Goal: Task Accomplishment & Management: Manage account settings

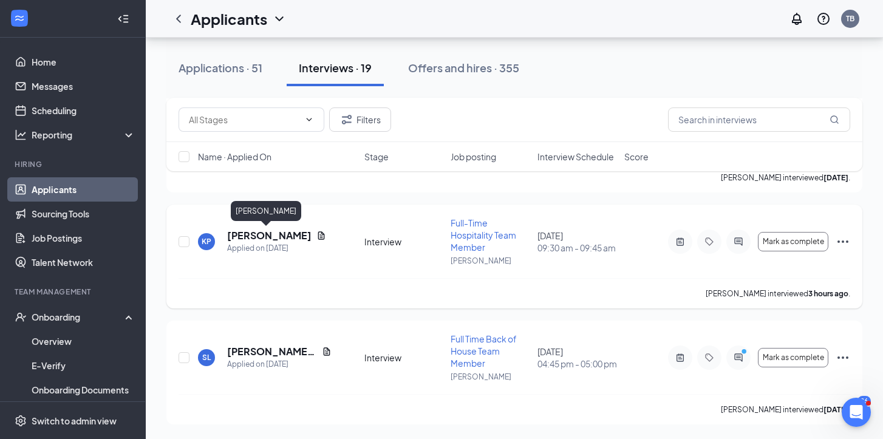
click at [268, 236] on h5 "[PERSON_NAME]" at bounding box center [269, 235] width 84 height 13
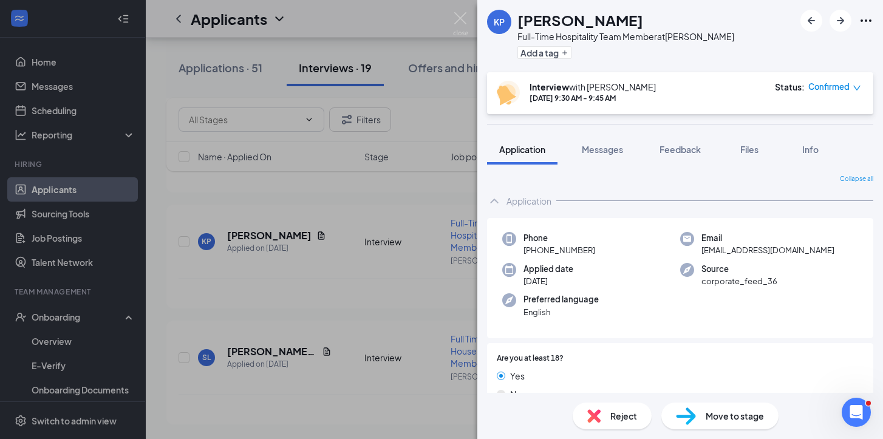
click at [349, 330] on div "KP [PERSON_NAME] Full-Time Hospitality Team Member at [PERSON_NAME] Add a tag I…" at bounding box center [441, 219] width 883 height 439
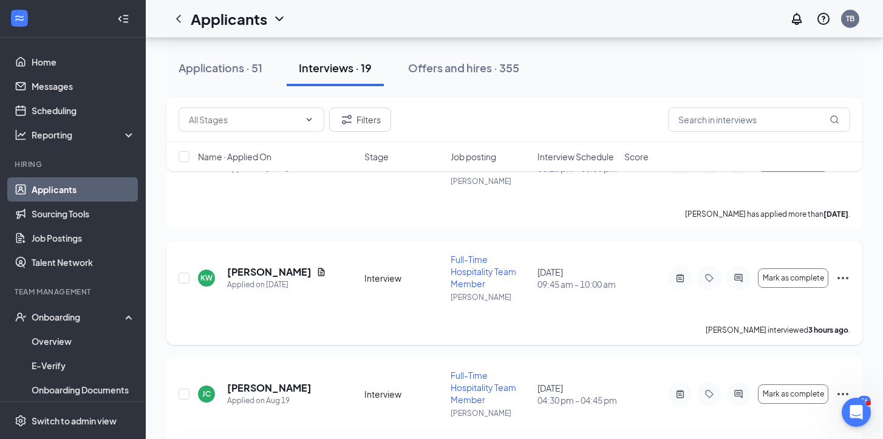
scroll to position [700, 0]
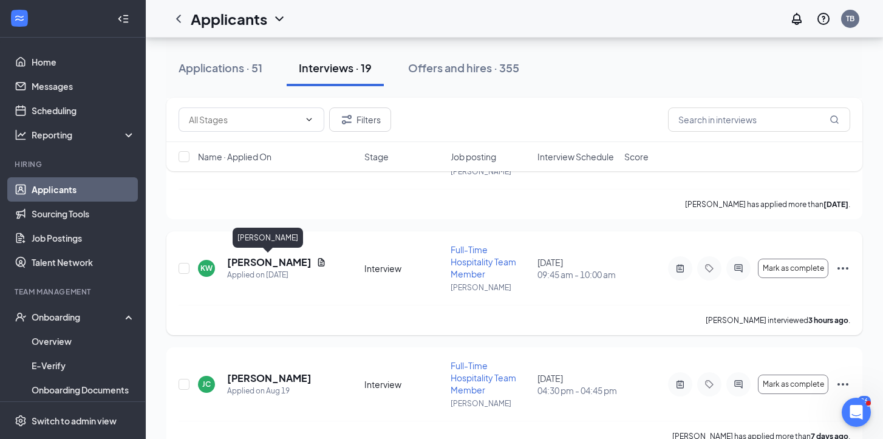
click at [288, 256] on h5 "[PERSON_NAME]" at bounding box center [269, 262] width 84 height 13
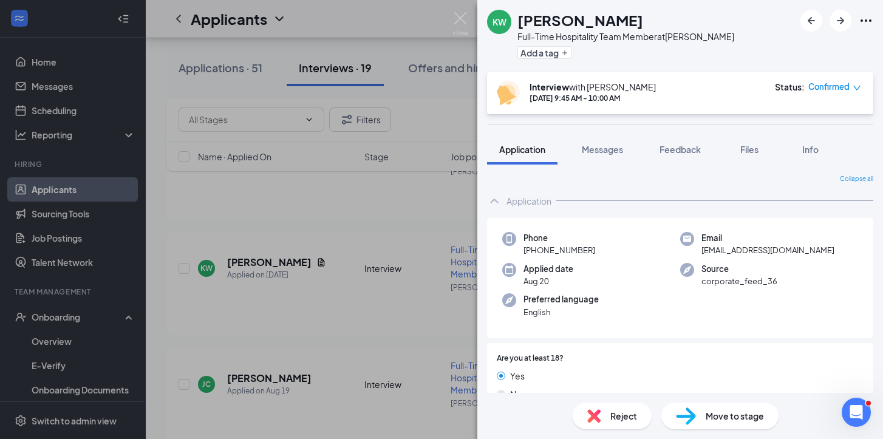
click at [758, 414] on span "Move to stage" at bounding box center [735, 415] width 58 height 13
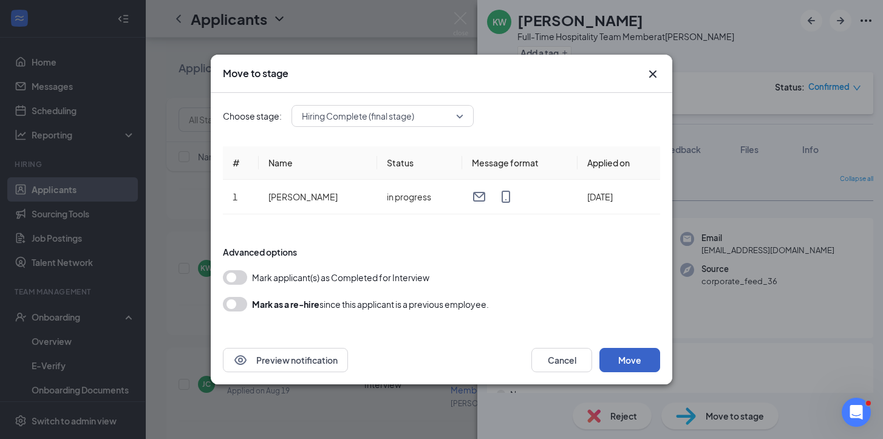
click at [638, 357] on button "Move" at bounding box center [630, 360] width 61 height 24
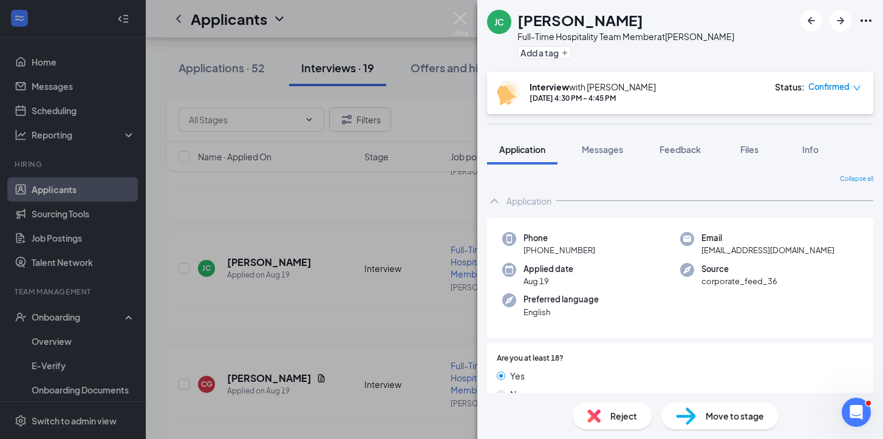
click at [70, 317] on div "[PERSON_NAME] Full-Time Hospitality Team Member at [PERSON_NAME] Add a tag Inte…" at bounding box center [441, 219] width 883 height 439
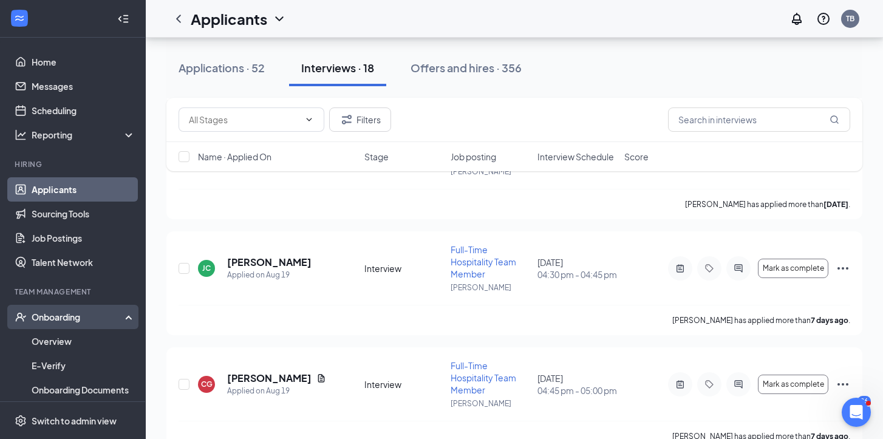
click at [72, 312] on div "Onboarding" at bounding box center [79, 317] width 94 height 12
click at [64, 322] on div "Onboarding" at bounding box center [79, 317] width 94 height 12
click at [57, 349] on link "Overview" at bounding box center [84, 341] width 104 height 24
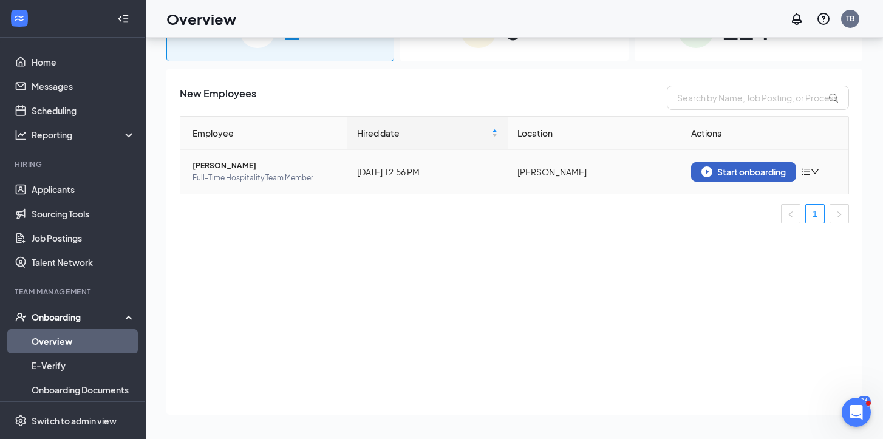
click at [770, 168] on div "Start onboarding" at bounding box center [744, 171] width 84 height 11
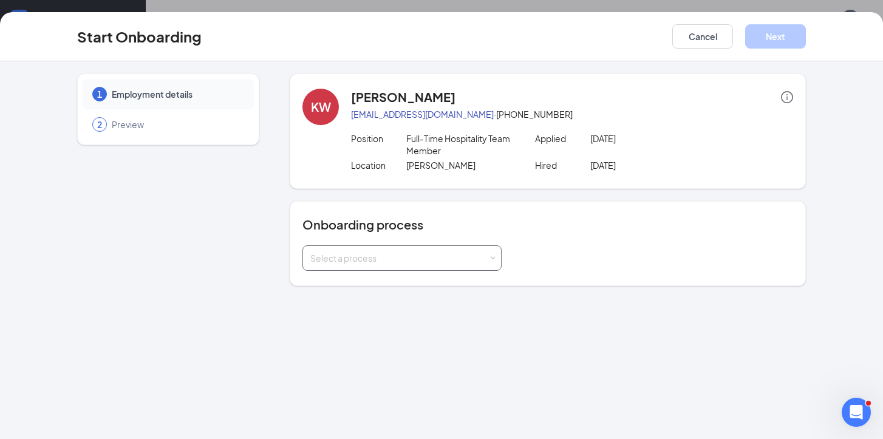
click at [424, 262] on div "Select a process" at bounding box center [399, 258] width 178 height 12
click at [360, 289] on li "Onboarding" at bounding box center [402, 284] width 199 height 22
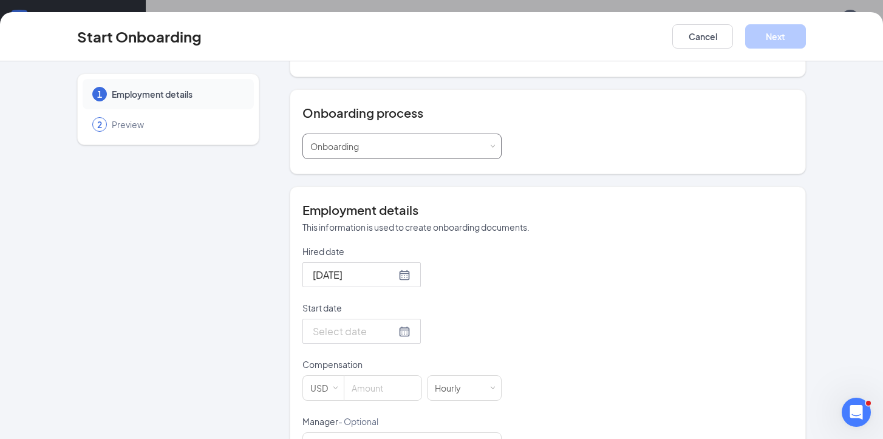
scroll to position [112, 0]
click at [394, 337] on div at bounding box center [362, 330] width 98 height 15
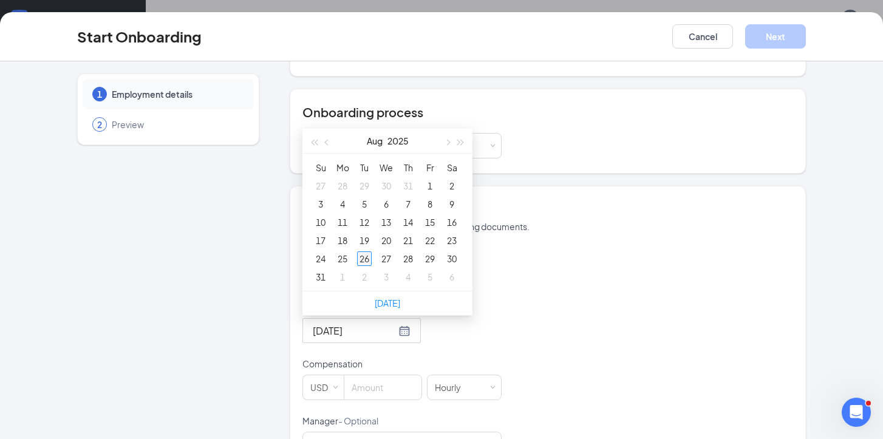
type input "[DATE]"
click at [358, 260] on div "26" at bounding box center [364, 259] width 15 height 15
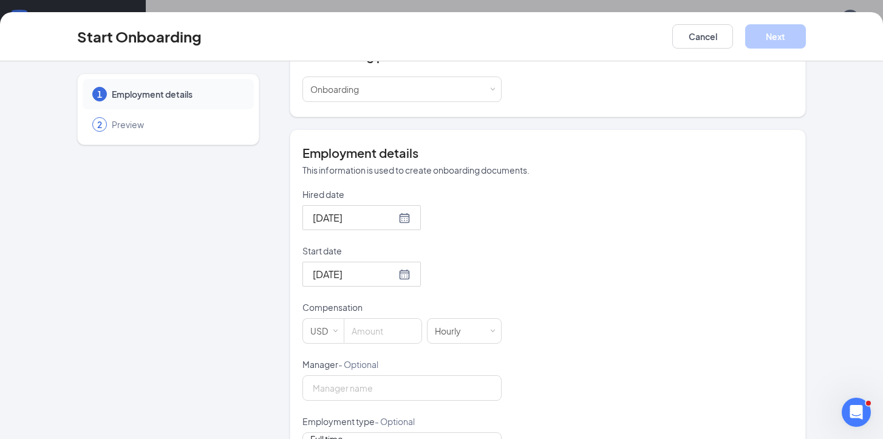
scroll to position [197, 0]
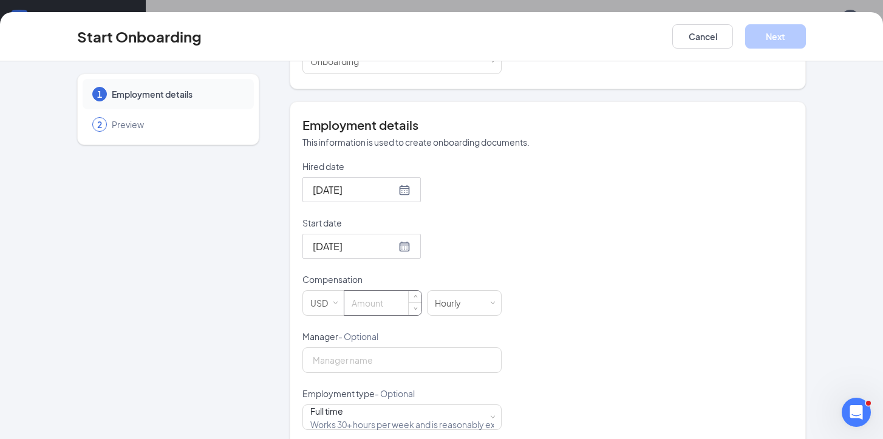
click at [394, 313] on input at bounding box center [382, 303] width 77 height 24
type input "15"
click at [403, 341] on p "Manager - Optional" at bounding box center [402, 337] width 199 height 12
click at [403, 348] on input "Manager - Optional" at bounding box center [402, 361] width 199 height 26
click at [406, 354] on input "Manager - Optional" at bounding box center [402, 361] width 199 height 26
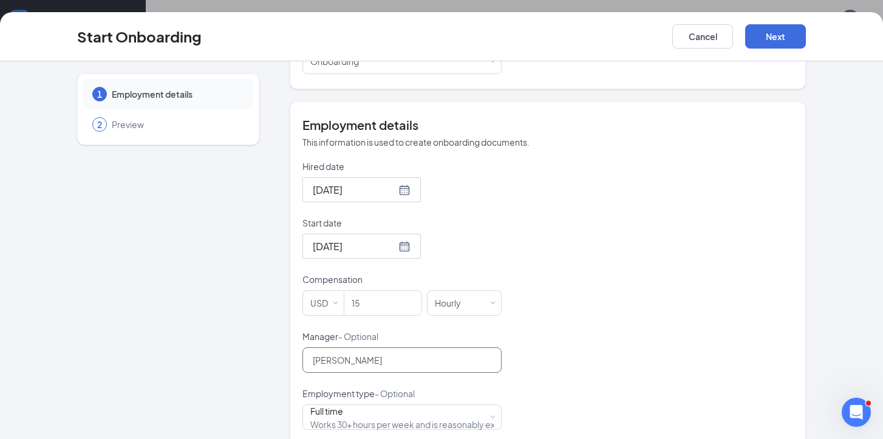
type input "[PERSON_NAME]"
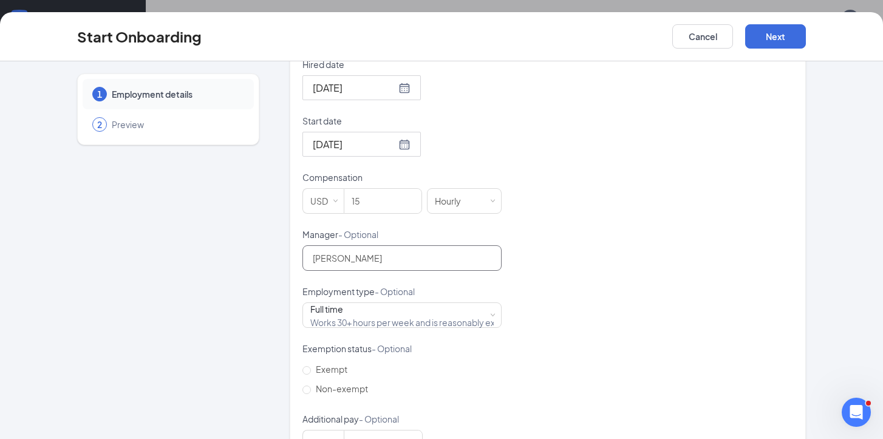
scroll to position [300, 0]
click at [307, 386] on input "Non-exempt" at bounding box center [307, 389] width 9 height 9
radio input "true"
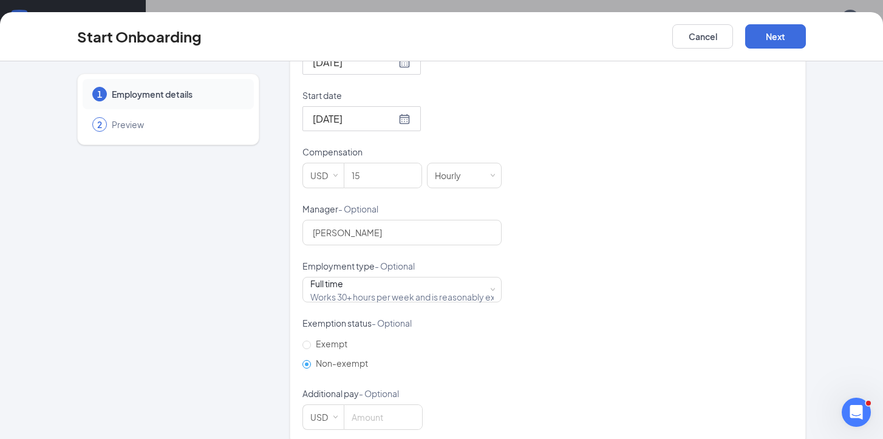
scroll to position [343, 0]
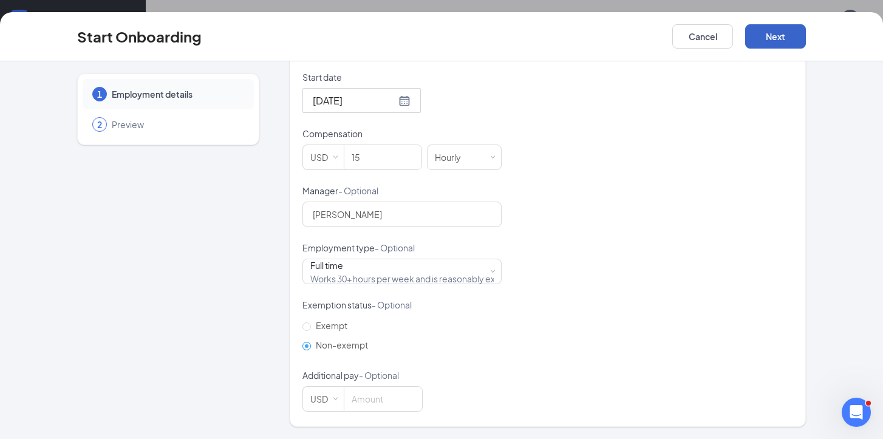
click at [790, 32] on button "Next" at bounding box center [775, 36] width 61 height 24
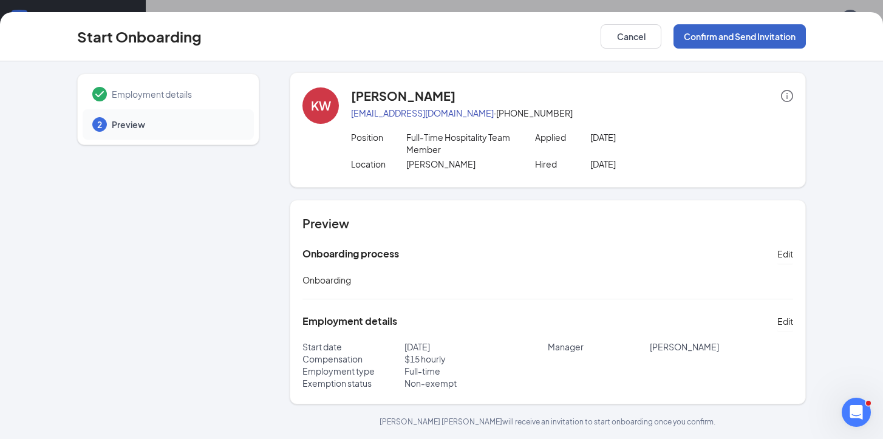
click at [747, 38] on button "Confirm and Send Invitation" at bounding box center [740, 36] width 132 height 24
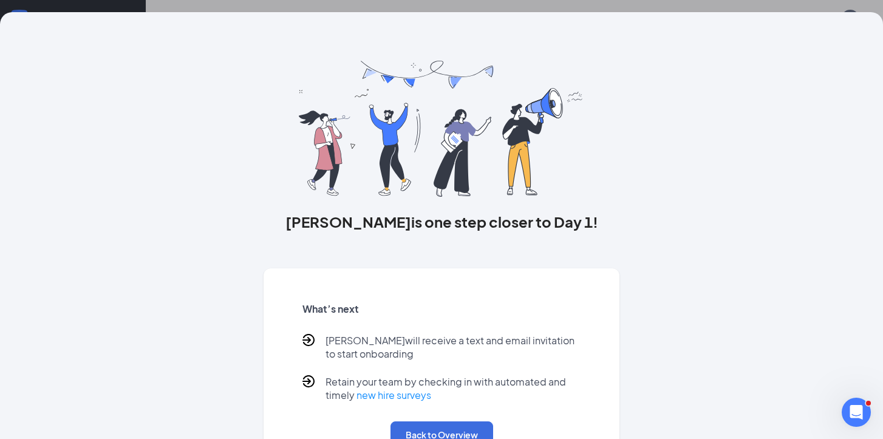
scroll to position [43, 0]
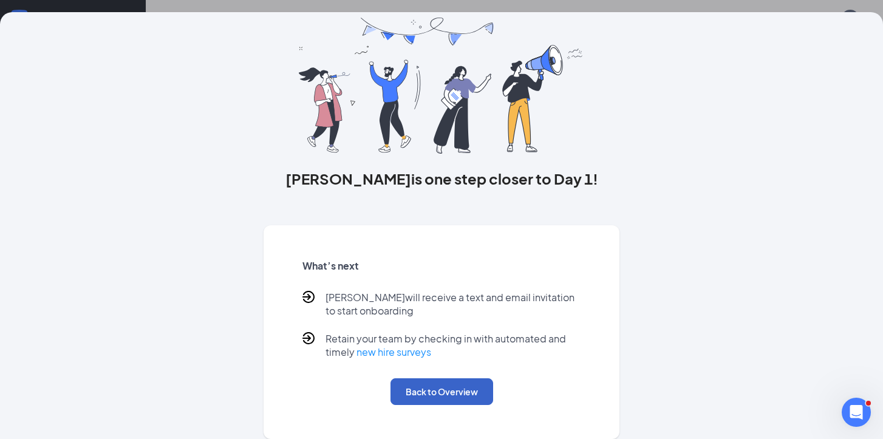
click at [428, 396] on button "Back to Overview" at bounding box center [442, 392] width 103 height 27
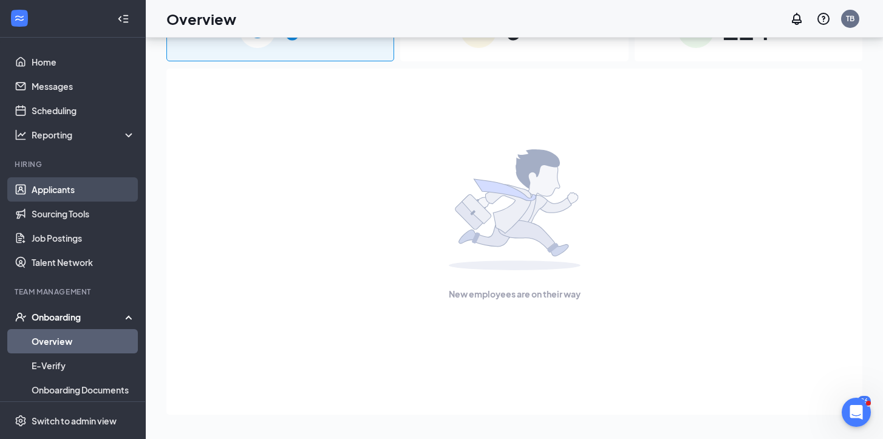
click at [49, 195] on link "Applicants" at bounding box center [84, 189] width 104 height 24
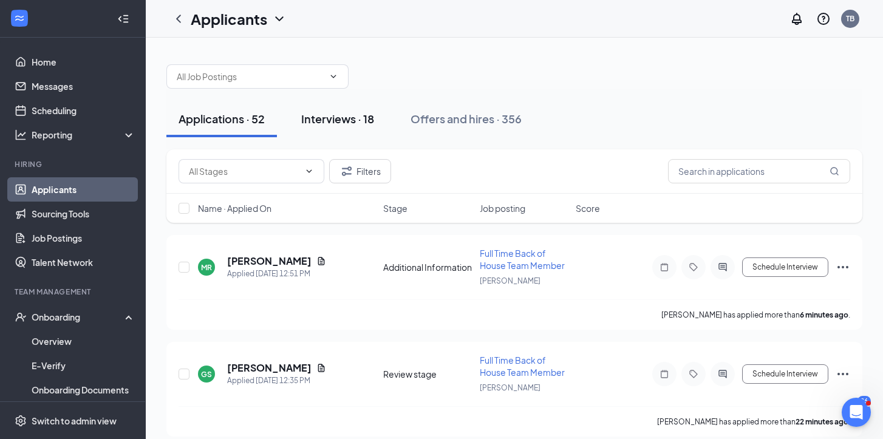
click at [346, 109] on button "Interviews · 18" at bounding box center [337, 119] width 97 height 36
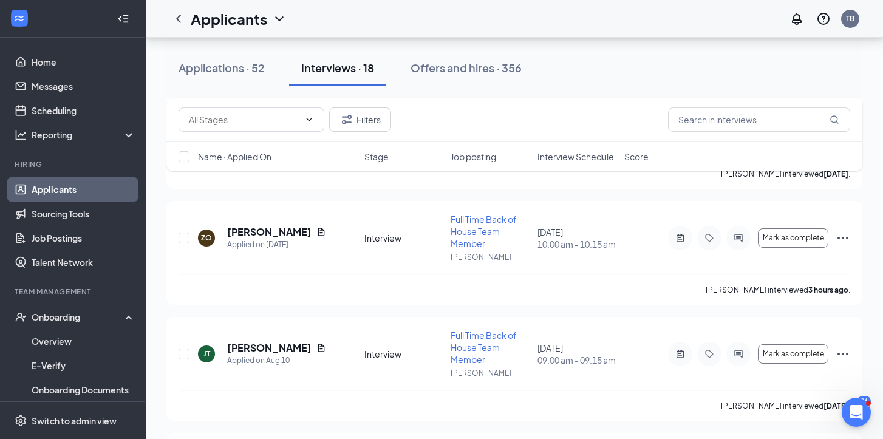
scroll to position [1657, 0]
click at [716, 126] on input "text" at bounding box center [759, 120] width 182 height 24
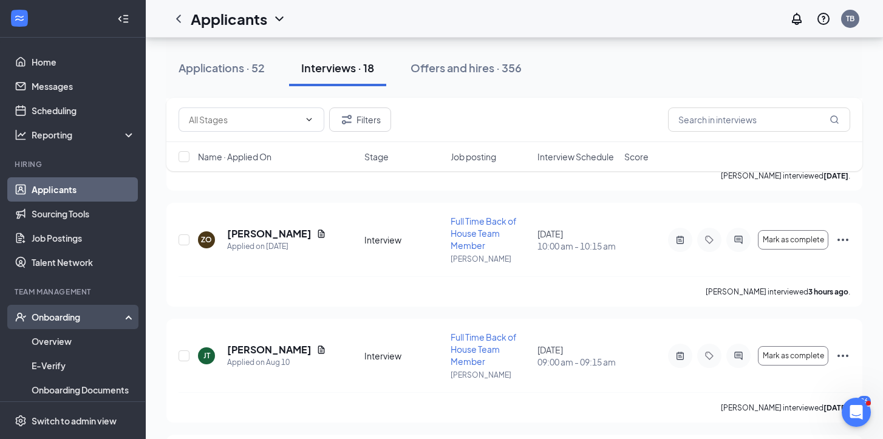
click at [58, 312] on div "Onboarding" at bounding box center [79, 317] width 94 height 12
click at [63, 314] on div "Onboarding" at bounding box center [79, 317] width 94 height 12
click at [59, 338] on link "Overview" at bounding box center [84, 341] width 104 height 24
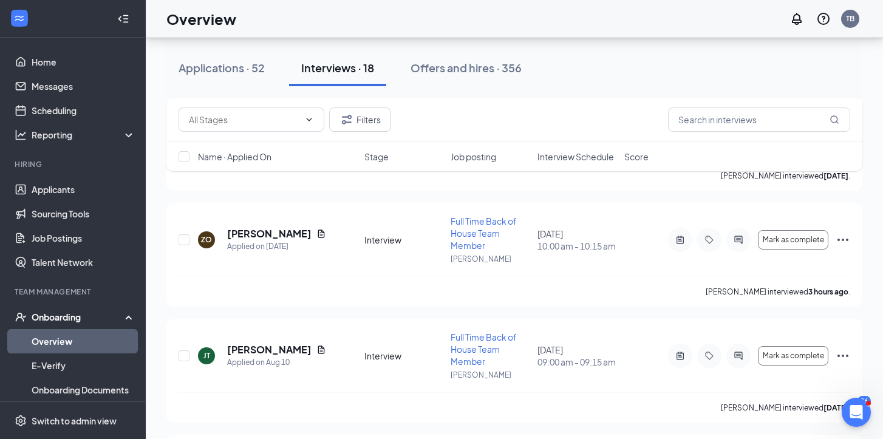
scroll to position [55, 0]
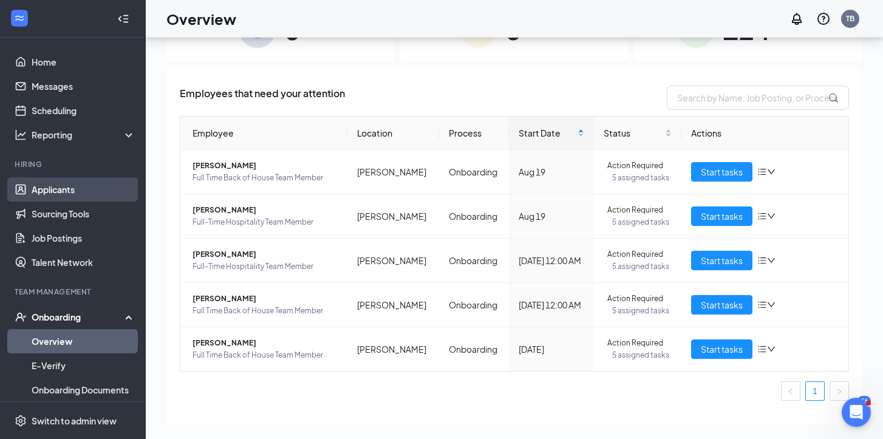
click at [74, 191] on link "Applicants" at bounding box center [84, 189] width 104 height 24
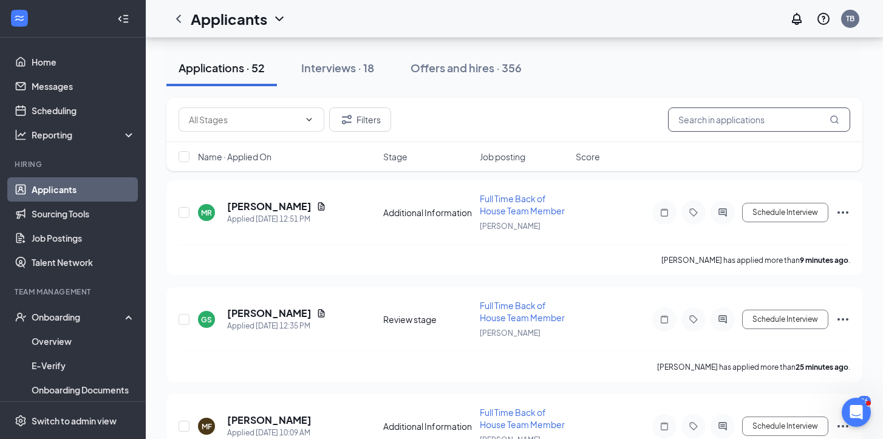
click at [713, 124] on input "text" at bounding box center [759, 120] width 182 height 24
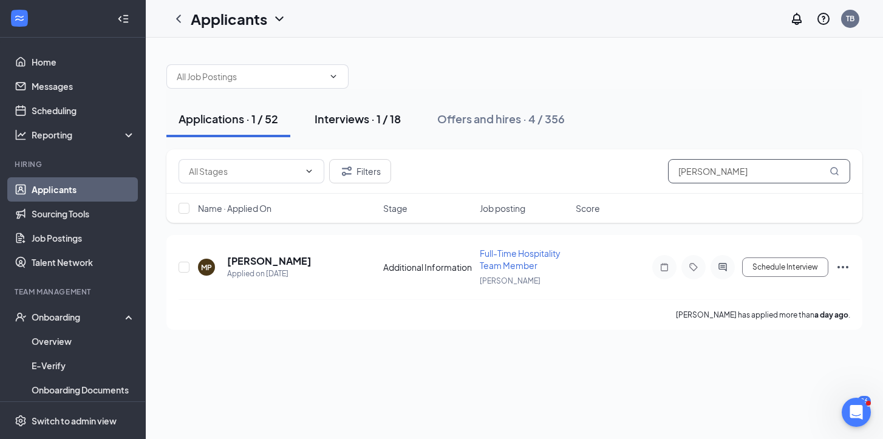
type input "[PERSON_NAME]"
click at [377, 122] on div "Interviews · 1 / 18" at bounding box center [358, 118] width 86 height 15
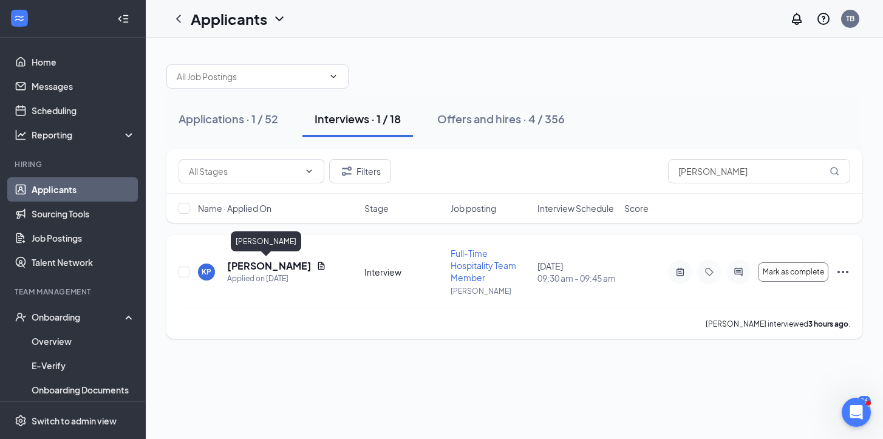
click at [268, 268] on h5 "[PERSON_NAME]" at bounding box center [269, 265] width 84 height 13
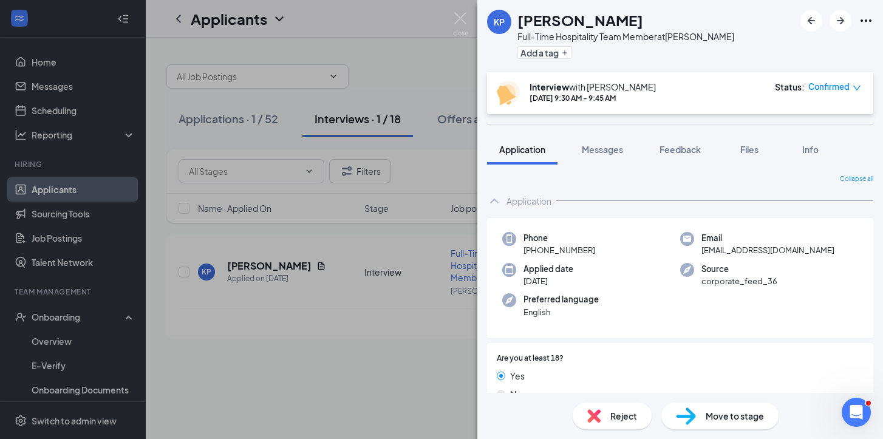
click at [736, 416] on span "Move to stage" at bounding box center [735, 415] width 58 height 13
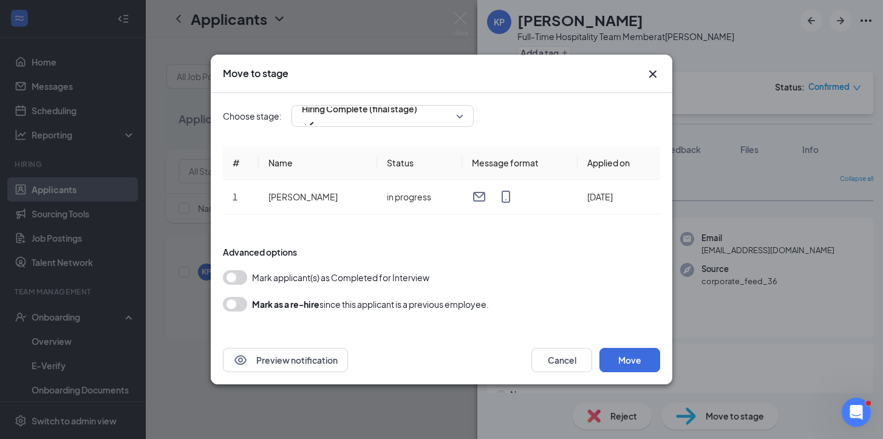
click at [632, 373] on div "Preview notification Cancel Move" at bounding box center [442, 360] width 462 height 49
click at [637, 364] on button "Move" at bounding box center [630, 360] width 61 height 24
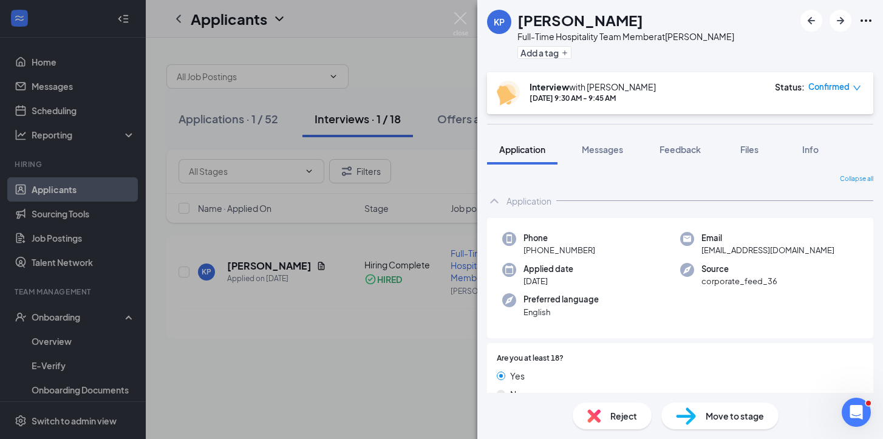
click at [64, 341] on div "KP [PERSON_NAME] Full-Time Hospitality Team Member at [PERSON_NAME] Add a tag I…" at bounding box center [441, 219] width 883 height 439
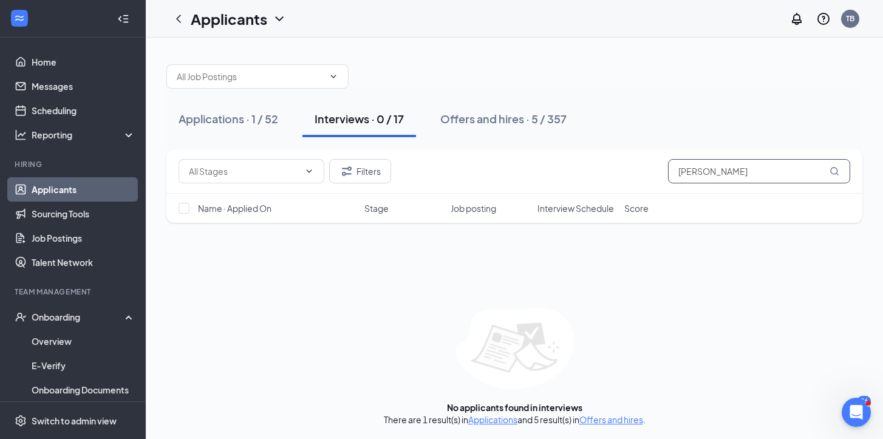
drag, startPoint x: 712, startPoint y: 177, endPoint x: 645, endPoint y: 175, distance: 66.9
click at [645, 175] on div "Filters [PERSON_NAME]" at bounding box center [515, 171] width 672 height 24
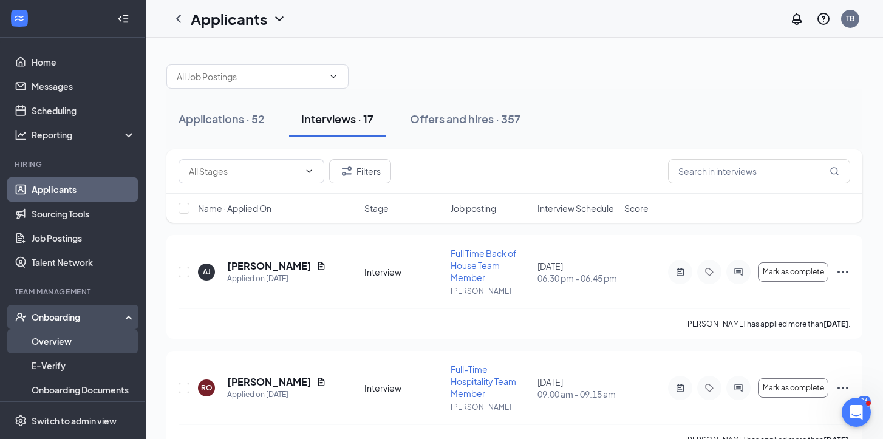
click at [54, 340] on link "Overview" at bounding box center [84, 341] width 104 height 24
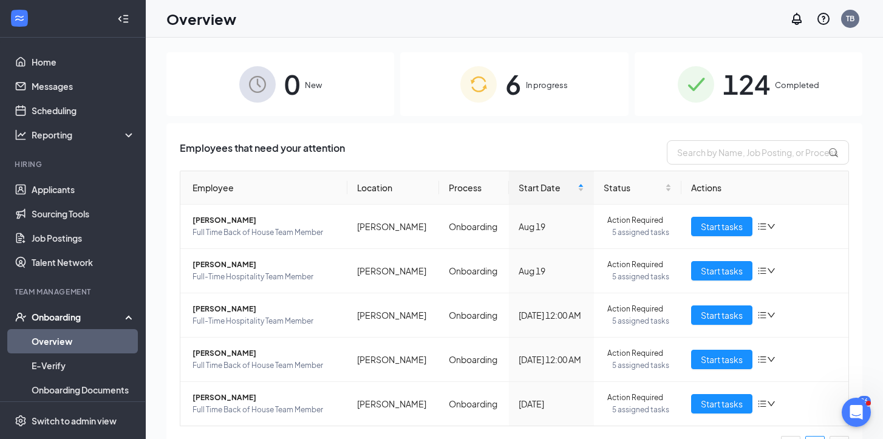
click at [62, 316] on div "Onboarding" at bounding box center [79, 317] width 94 height 12
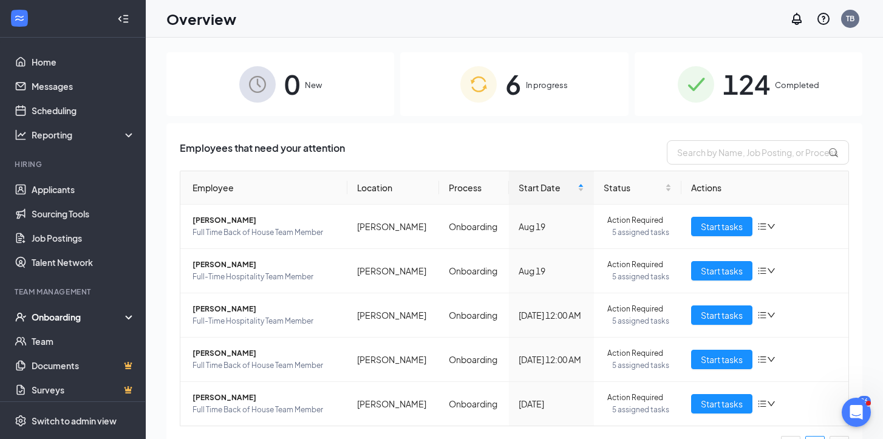
click at [67, 325] on div "Onboarding" at bounding box center [73, 317] width 146 height 24
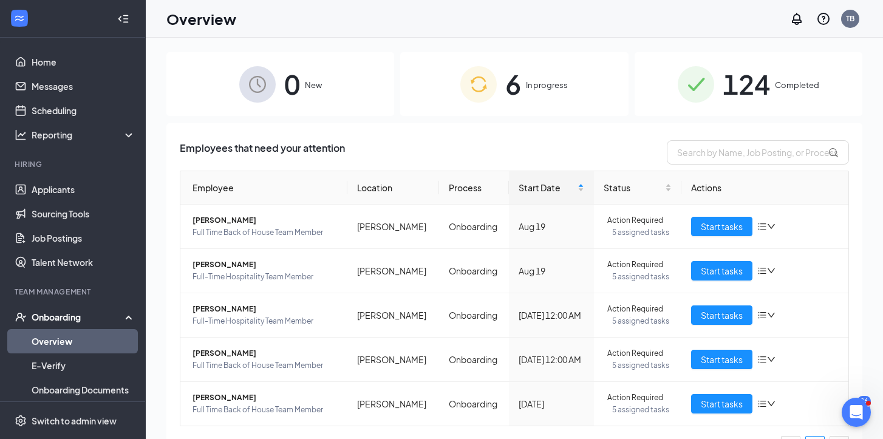
click at [68, 346] on link "Overview" at bounding box center [84, 341] width 104 height 24
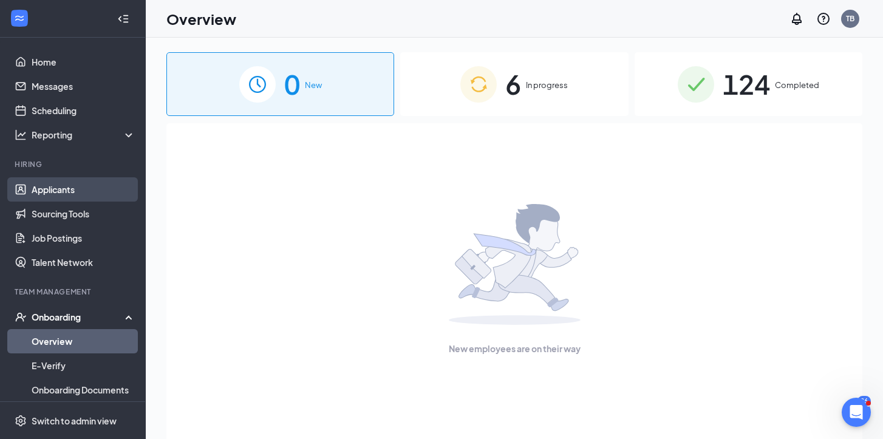
click at [51, 193] on link "Applicants" at bounding box center [84, 189] width 104 height 24
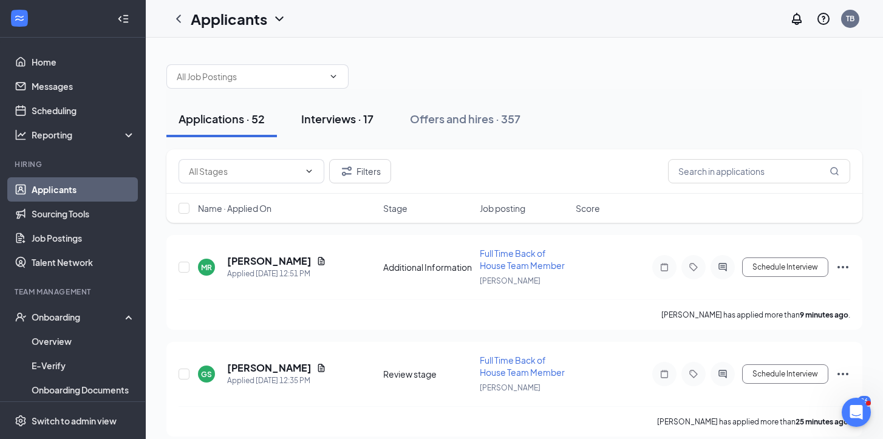
click at [351, 120] on div "Interviews · 17" at bounding box center [337, 118] width 72 height 15
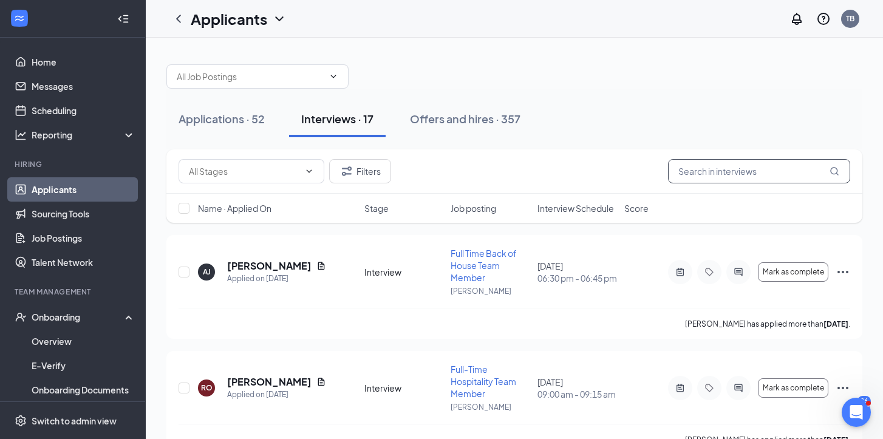
click at [715, 174] on input "text" at bounding box center [759, 171] width 182 height 24
type input "kayla"
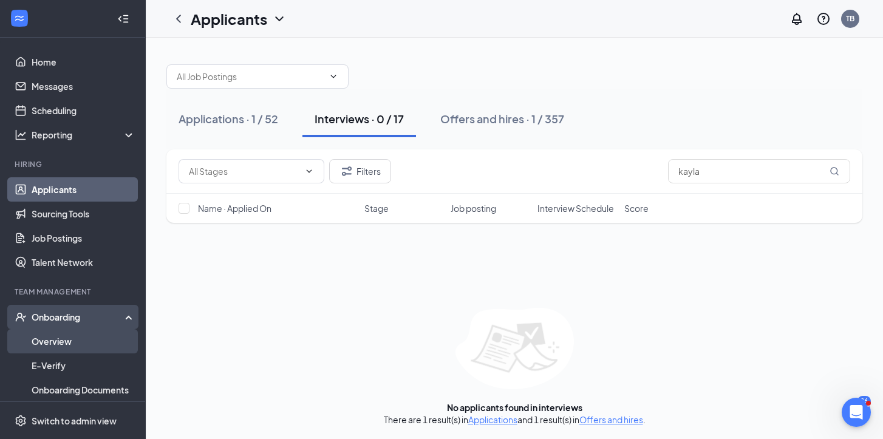
click at [60, 344] on link "Overview" at bounding box center [84, 341] width 104 height 24
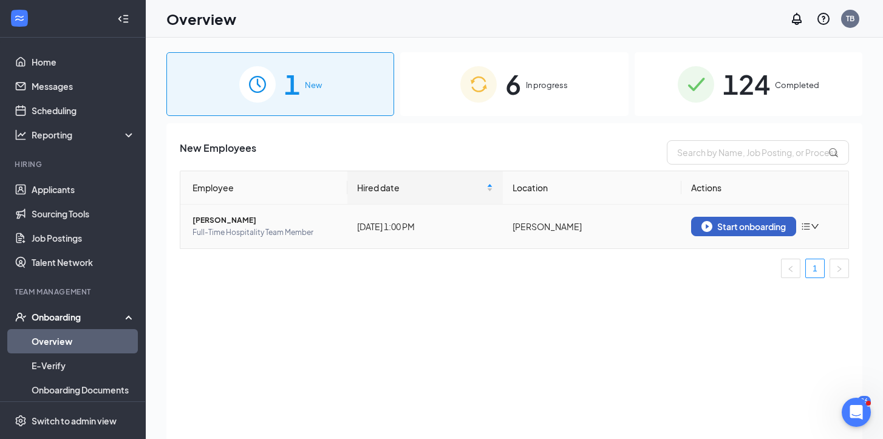
click at [725, 227] on div "Start onboarding" at bounding box center [744, 226] width 84 height 11
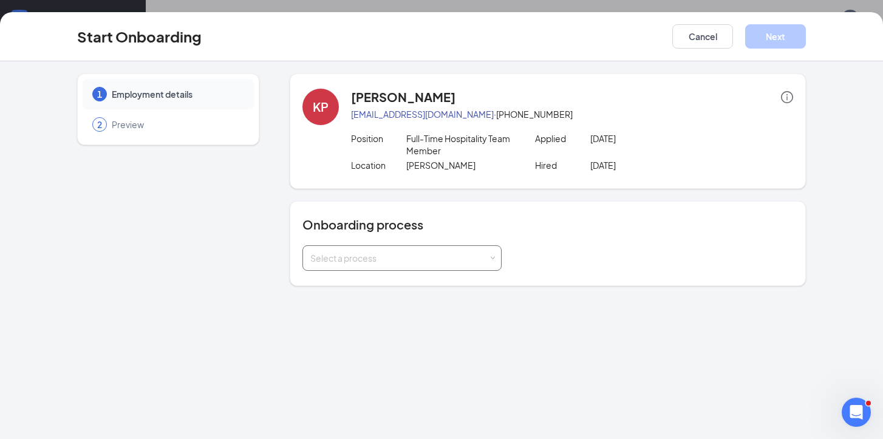
click at [468, 266] on div "Select a process" at bounding box center [401, 258] width 183 height 24
click at [350, 286] on span "Onboarding" at bounding box center [331, 283] width 49 height 11
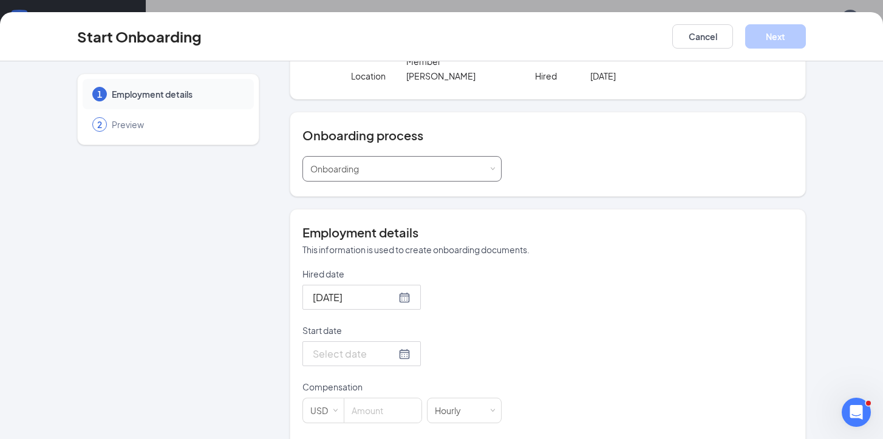
scroll to position [126, 0]
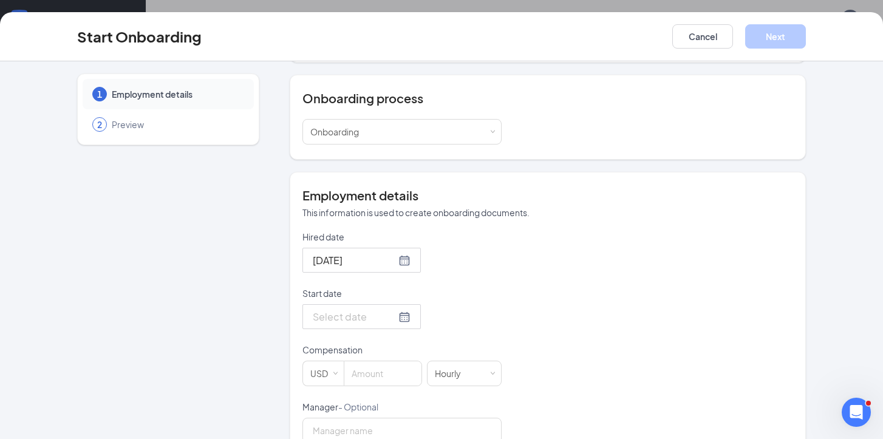
click at [385, 317] on div at bounding box center [362, 316] width 98 height 15
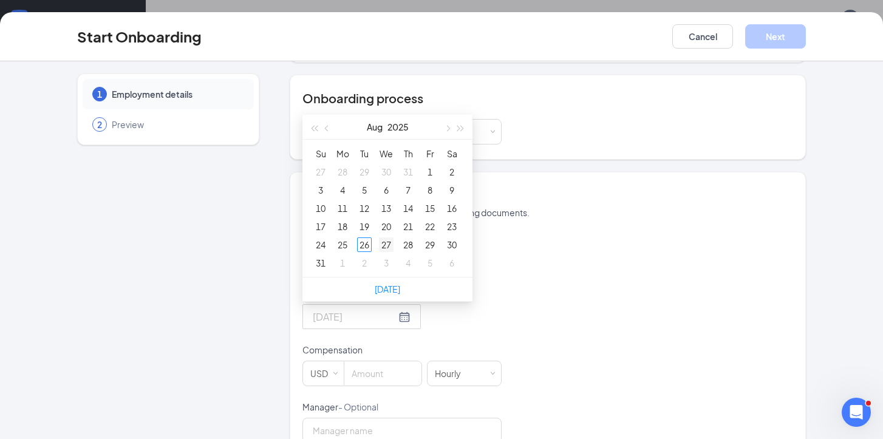
type input "[DATE]"
click at [387, 240] on div "27" at bounding box center [386, 245] width 15 height 15
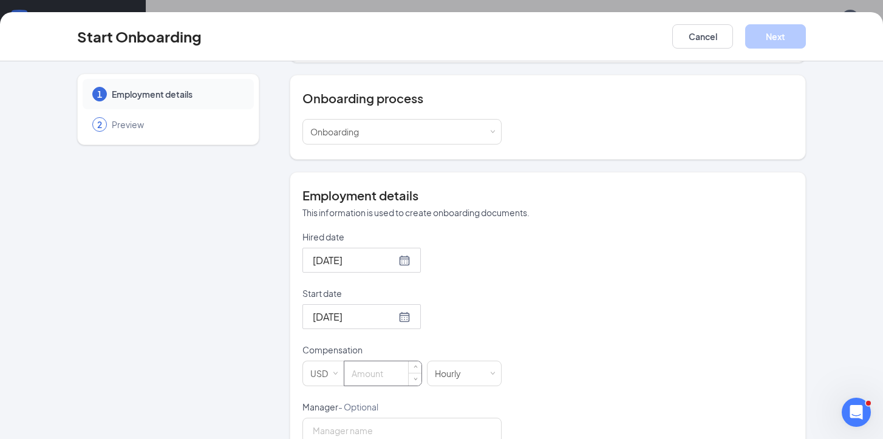
click at [377, 378] on input at bounding box center [382, 373] width 77 height 24
type input "15"
click at [507, 336] on div "Hired date [DATE] Start date [DATE] [DATE] Su Mo Tu We Th Fr Sa 27 28 29 30 31 …" at bounding box center [548, 429] width 491 height 397
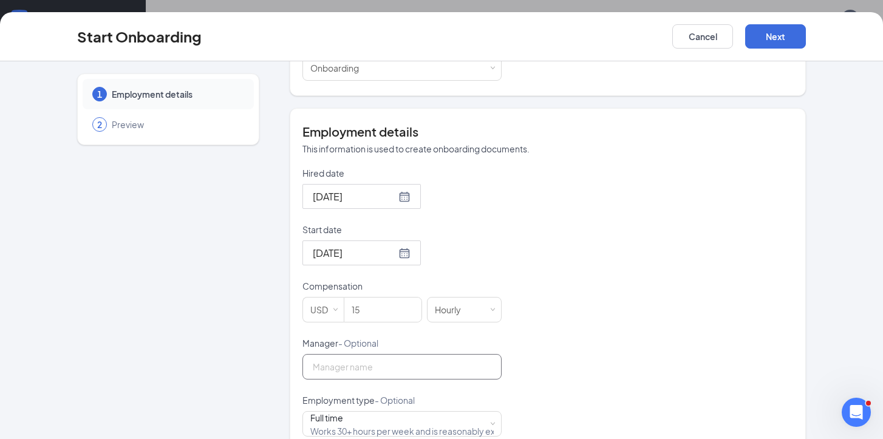
click at [427, 358] on input "Manager - Optional" at bounding box center [402, 367] width 199 height 26
click at [414, 372] on input "Manager - Optional" at bounding box center [402, 367] width 199 height 26
type input "[PERSON_NAME]"
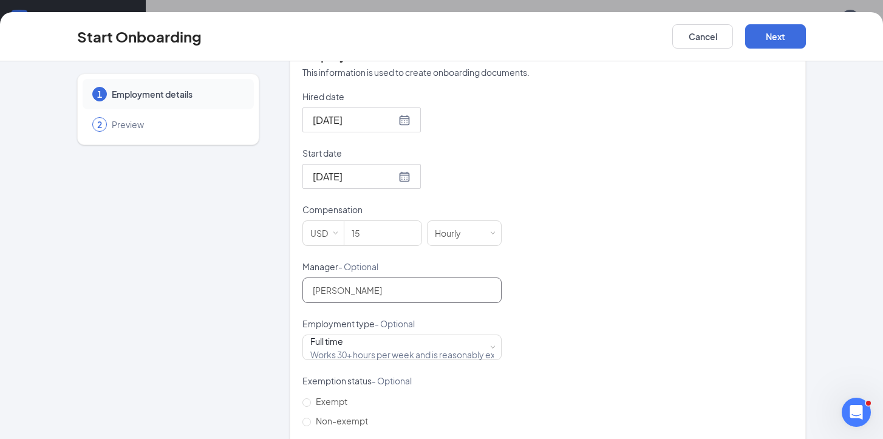
scroll to position [268, 0]
click at [306, 422] on input "Non-exempt" at bounding box center [307, 421] width 9 height 9
radio input "true"
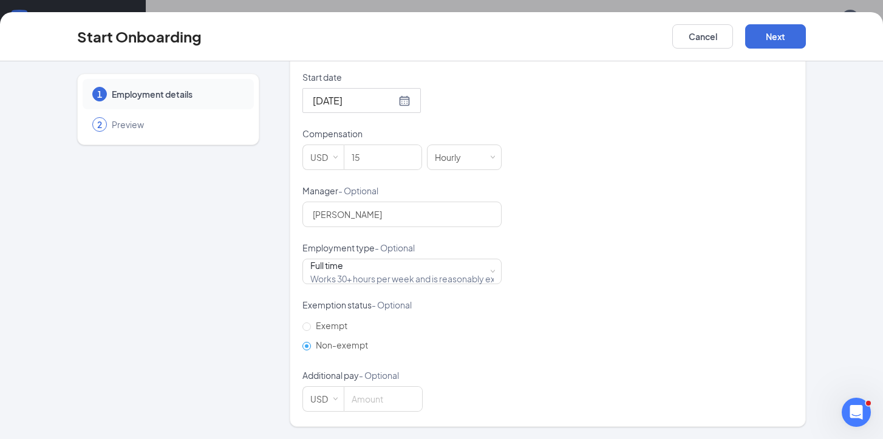
scroll to position [55, 0]
click at [769, 39] on button "Next" at bounding box center [775, 36] width 61 height 24
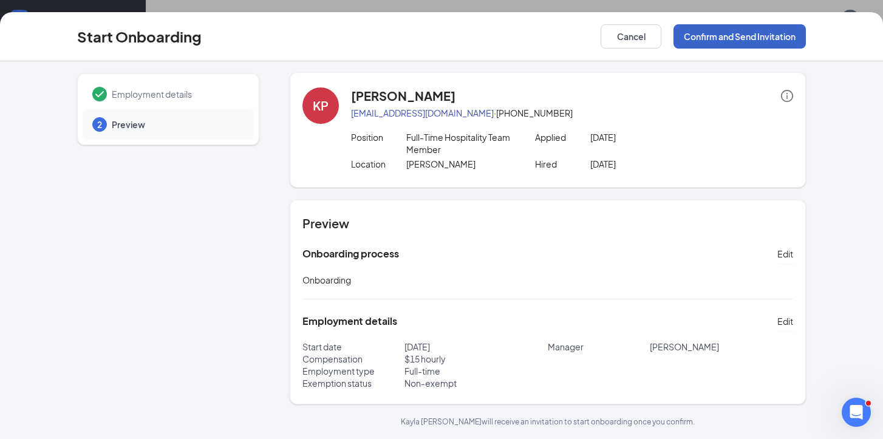
click at [767, 39] on button "Confirm and Send Invitation" at bounding box center [740, 36] width 132 height 24
